Goal: Book appointment/travel/reservation

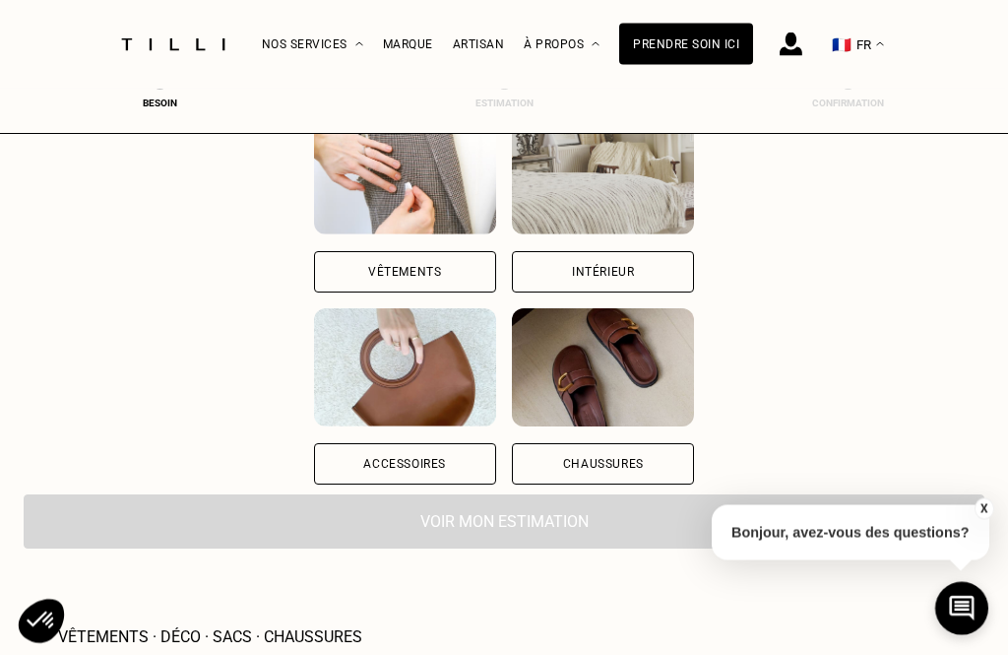
scroll to position [248, 0]
click at [408, 264] on div "Vêtements" at bounding box center [405, 271] width 182 height 41
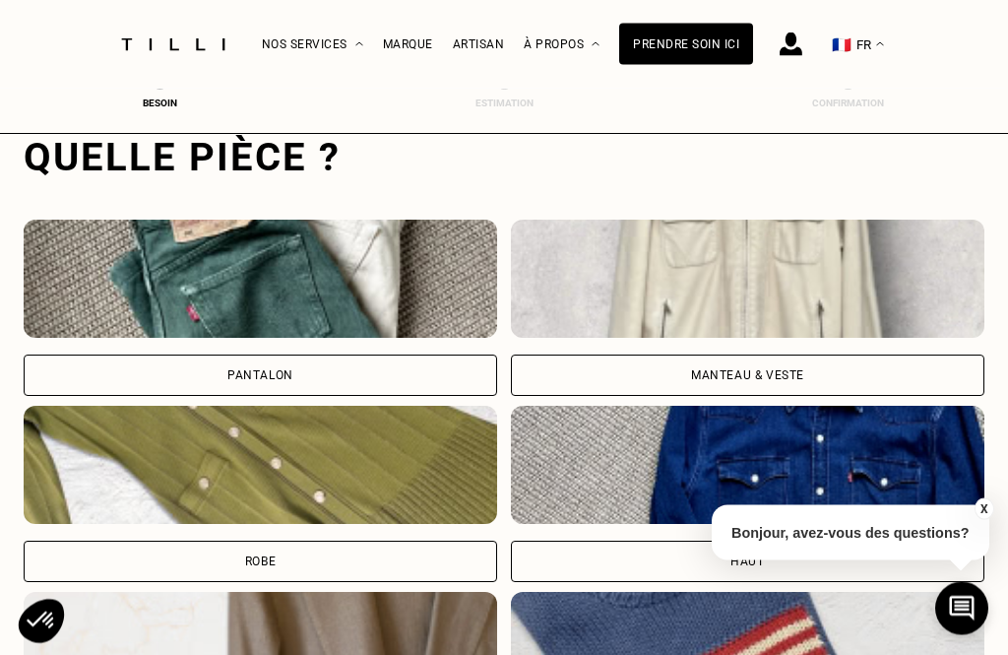
scroll to position [637, 0]
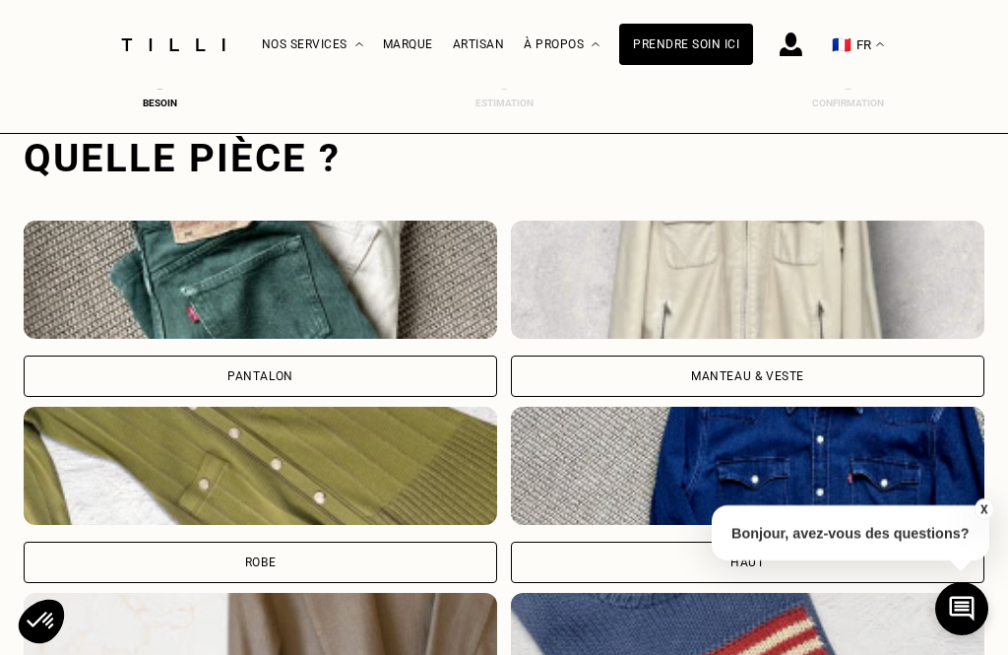
click at [342, 373] on div "Pantalon" at bounding box center [260, 375] width 473 height 41
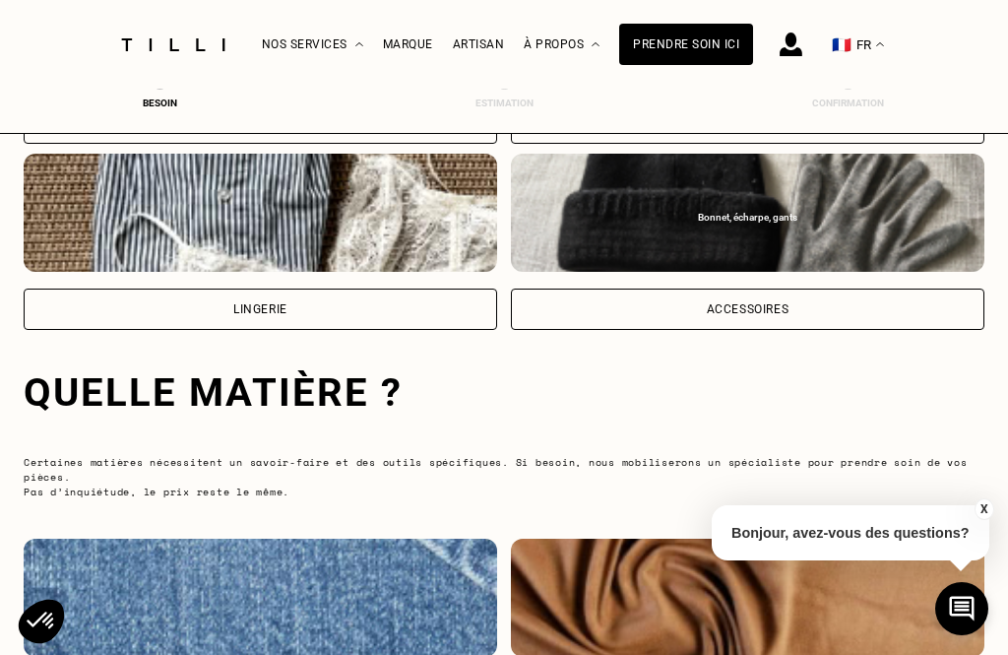
scroll to position [1840, 0]
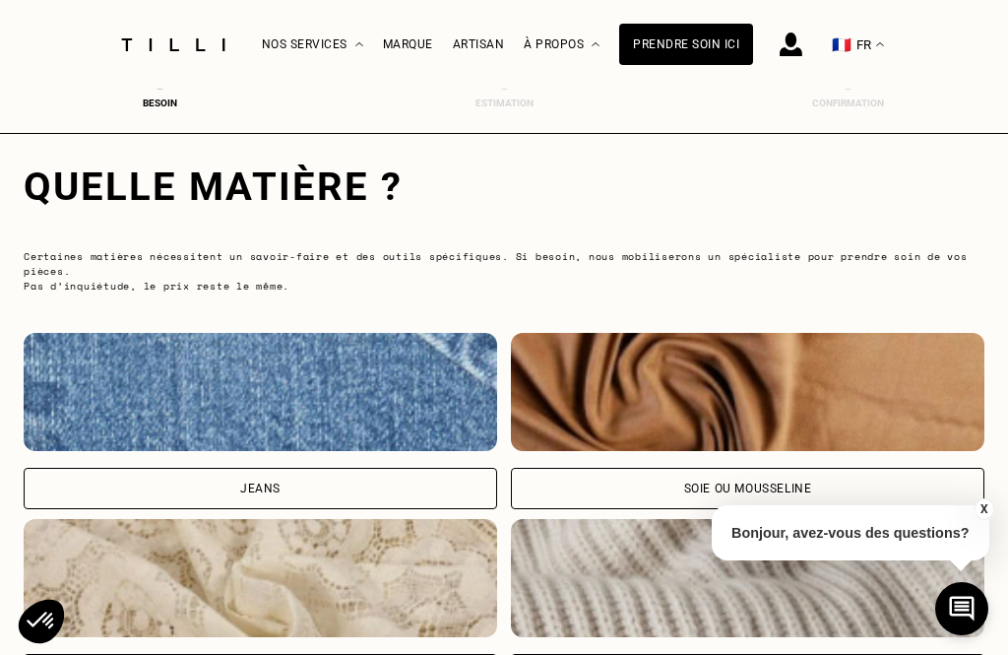
click at [308, 487] on div "Jeans" at bounding box center [260, 488] width 473 height 41
select select "FR"
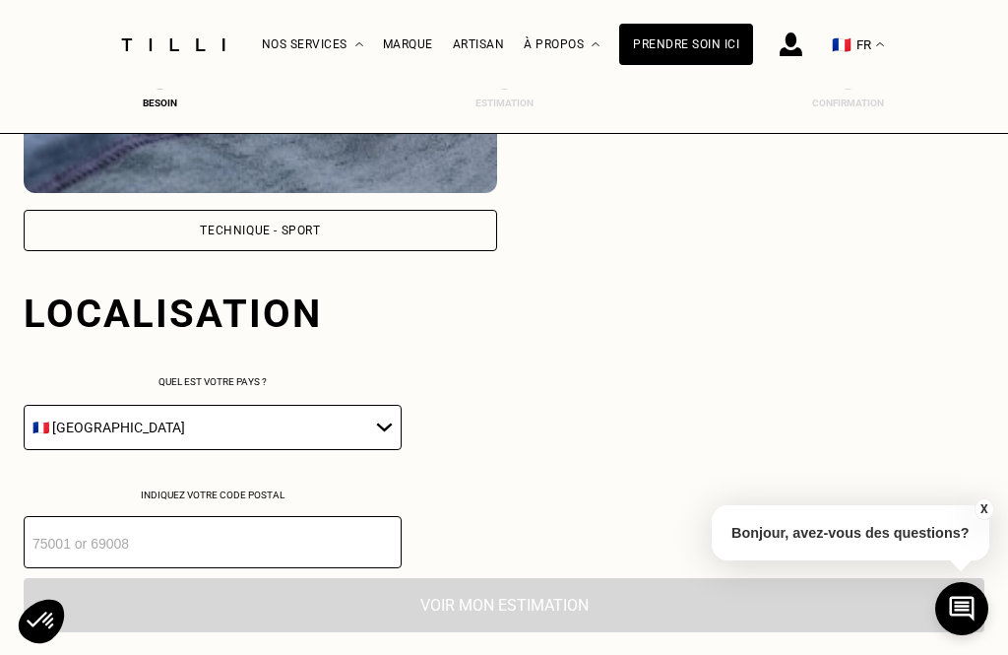
scroll to position [2786, 0]
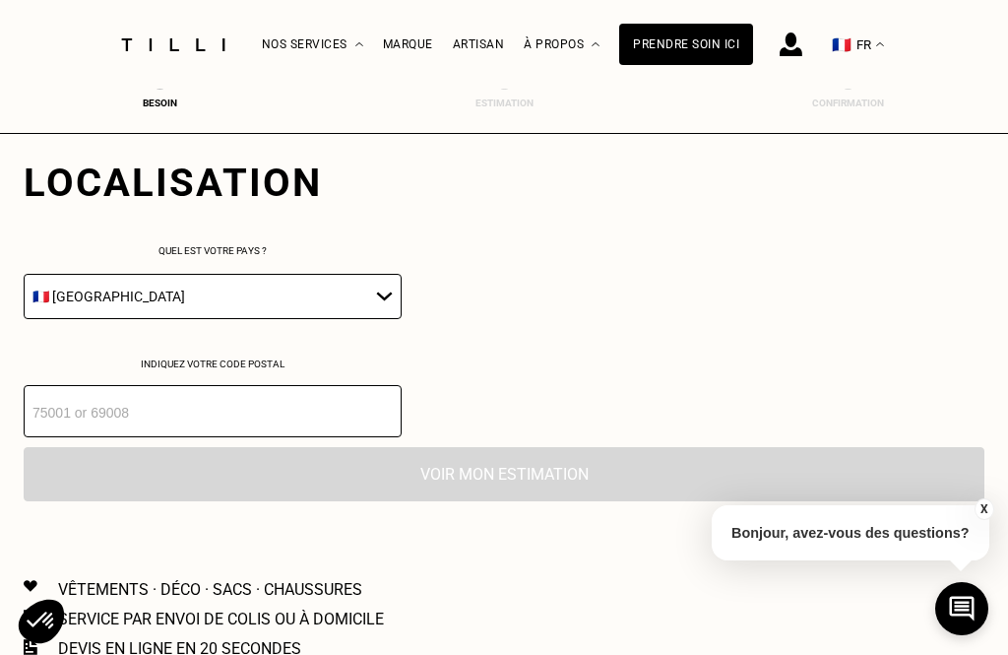
click at [288, 437] on input "number" at bounding box center [213, 411] width 378 height 52
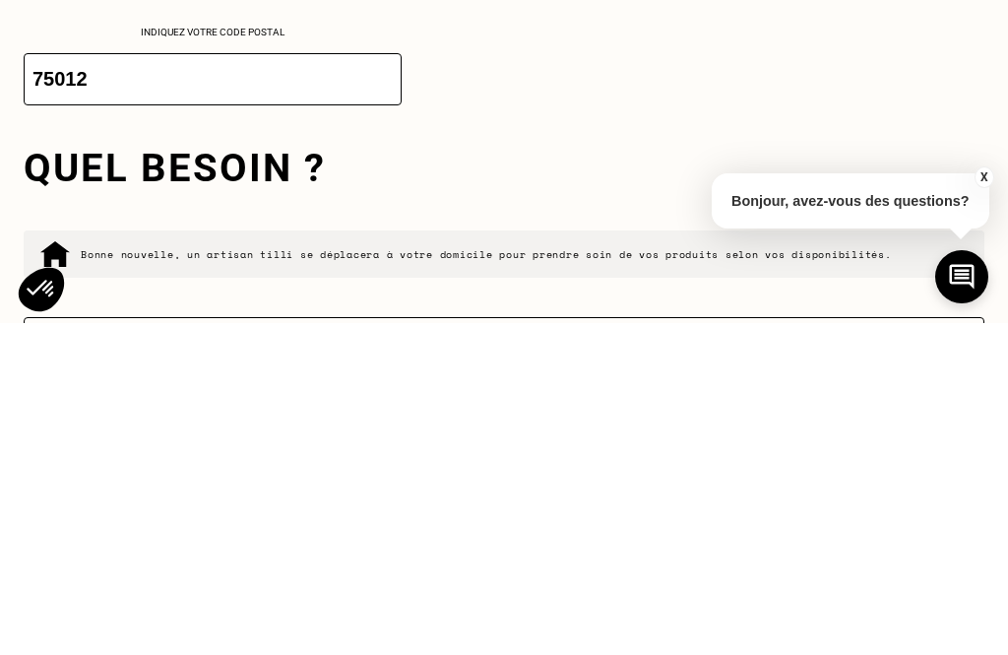
scroll to position [3118, 0]
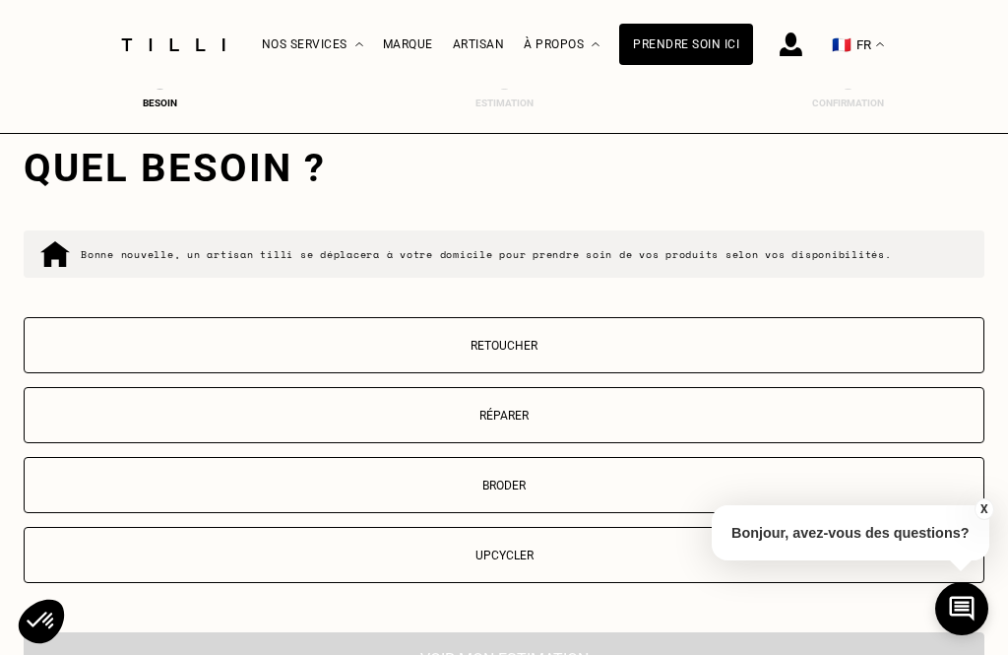
type input "75012"
click at [585, 352] on p "Retoucher" at bounding box center [503, 346] width 939 height 14
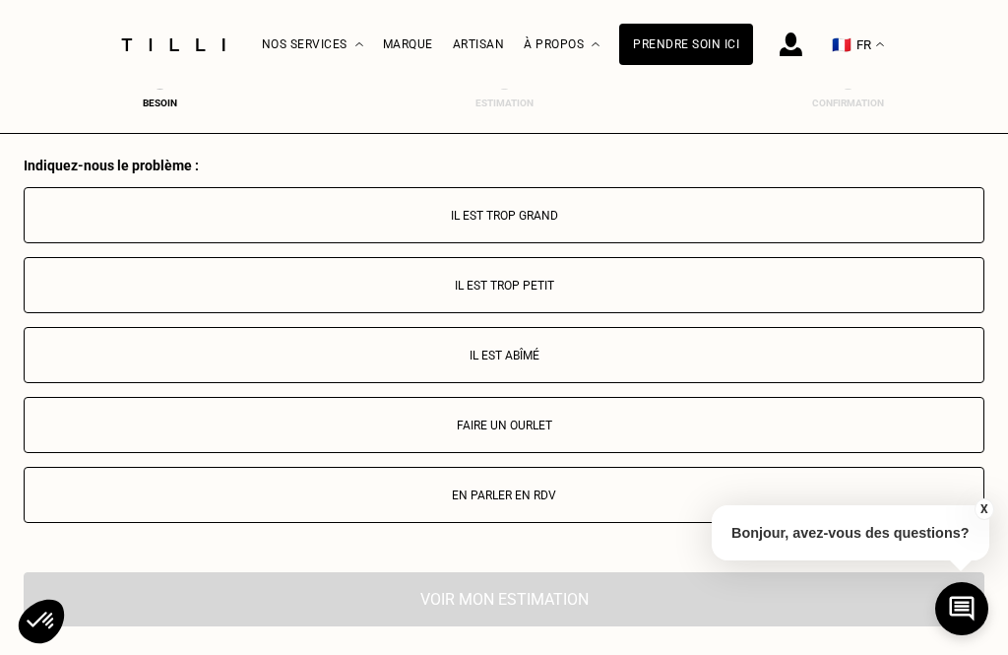
scroll to position [3581, 0]
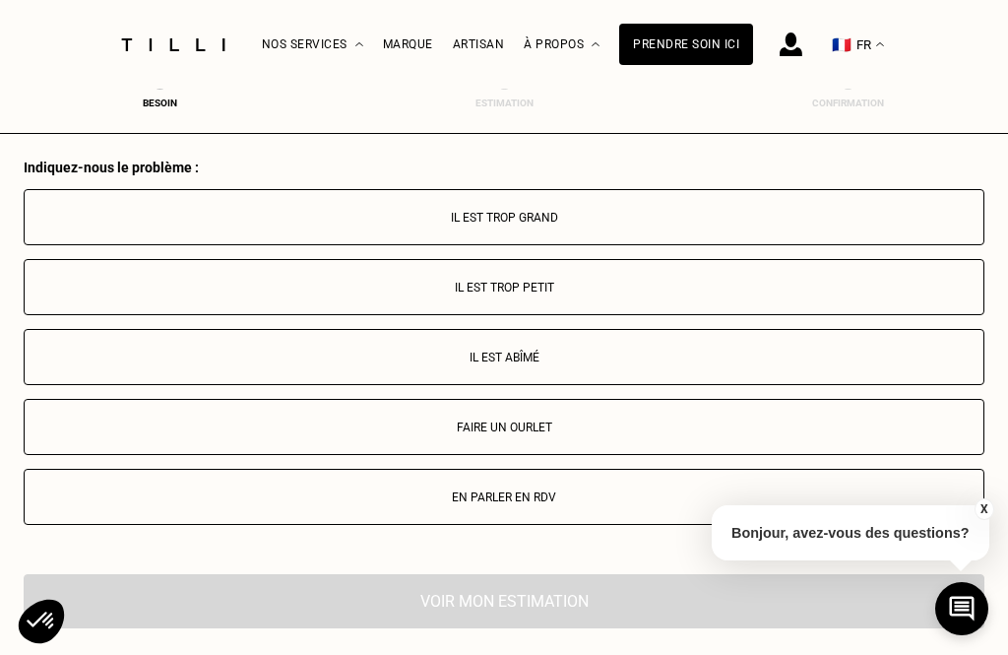
click at [636, 434] on p "Faire un ourlet" at bounding box center [503, 427] width 939 height 14
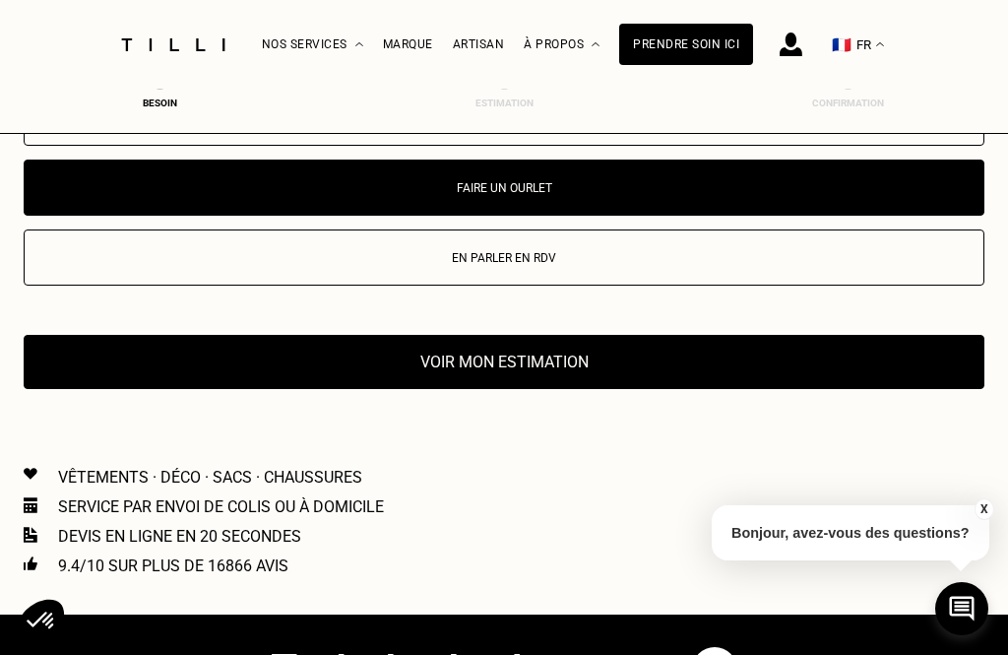
scroll to position [3819, 0]
click at [633, 385] on button "Voir mon estimation" at bounding box center [504, 363] width 961 height 54
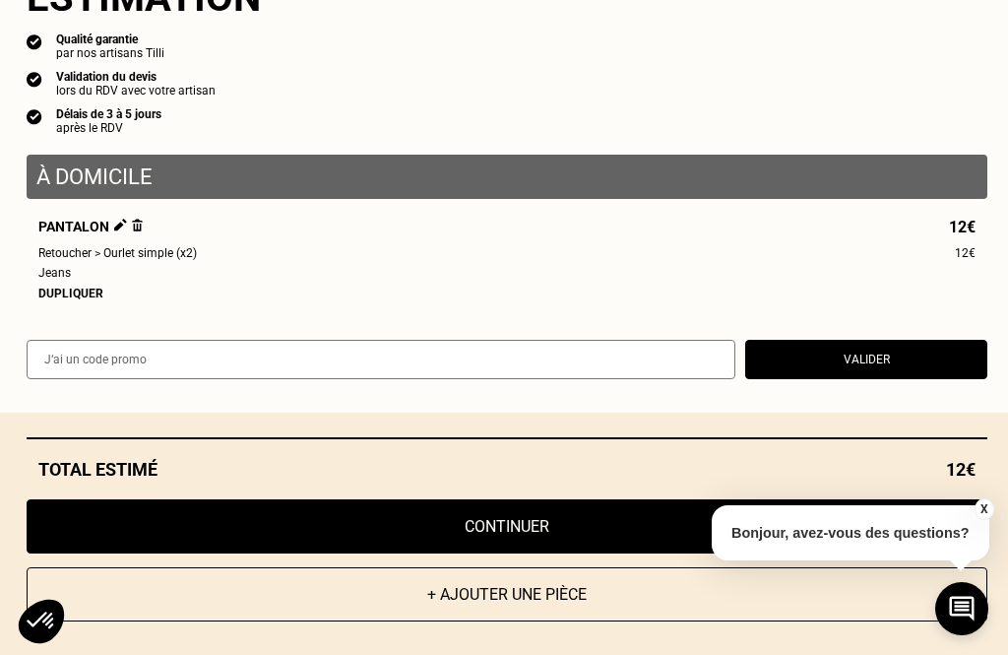
scroll to position [3886, 0]
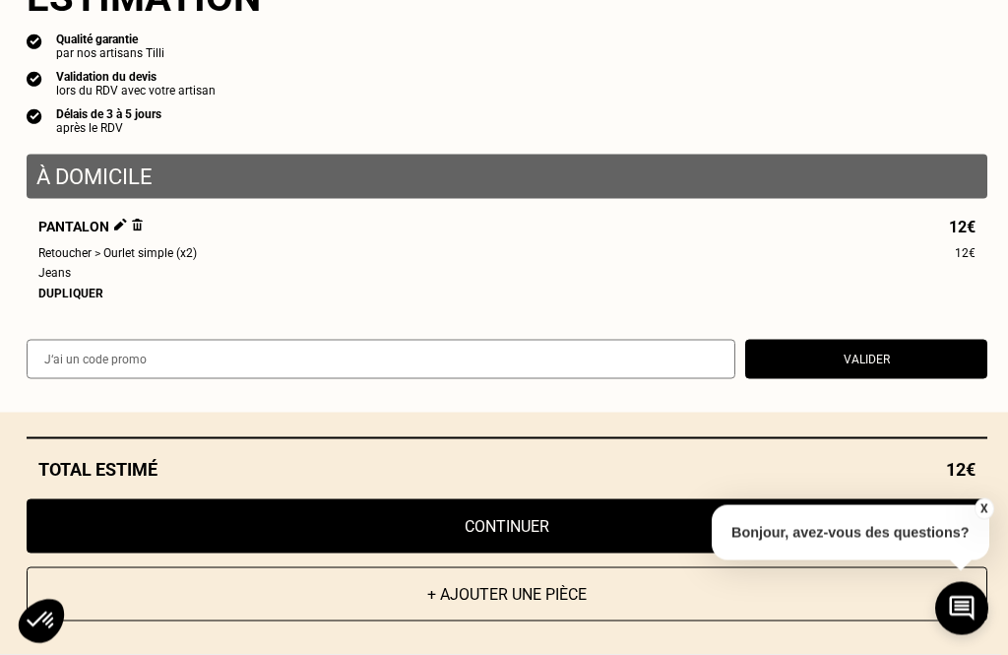
click at [498, 553] on button "Continuer" at bounding box center [507, 526] width 961 height 54
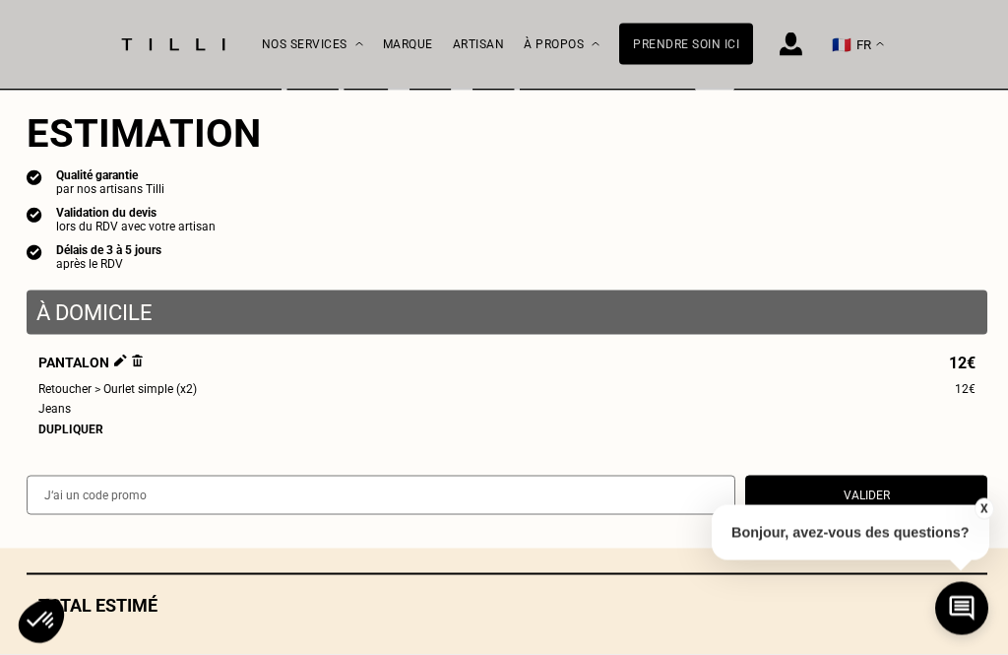
select select "FR"
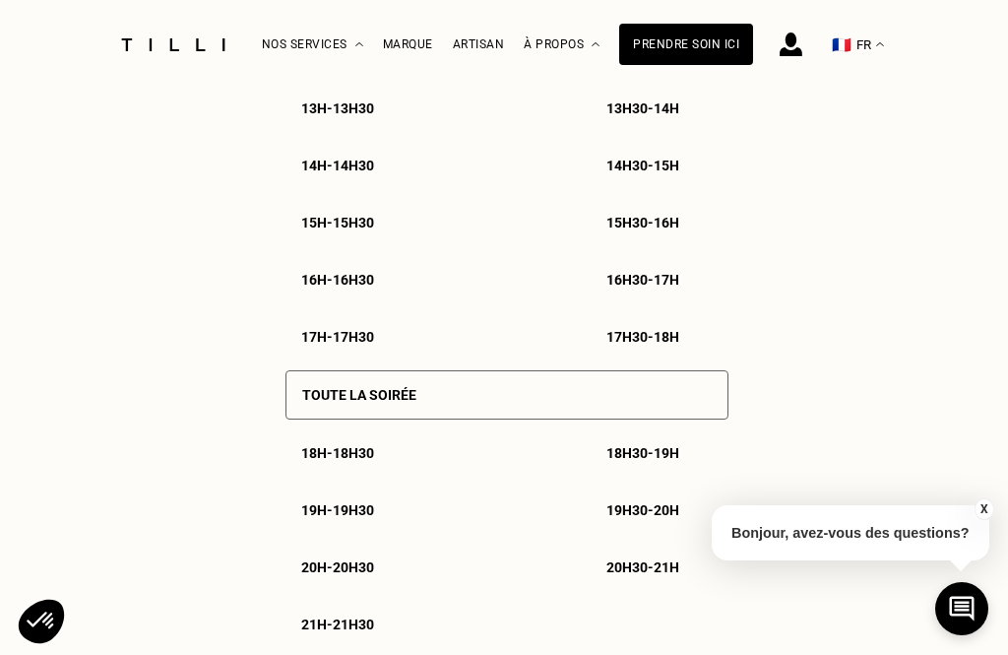
scroll to position [1574, 0]
